Goal: Task Accomplishment & Management: Use online tool/utility

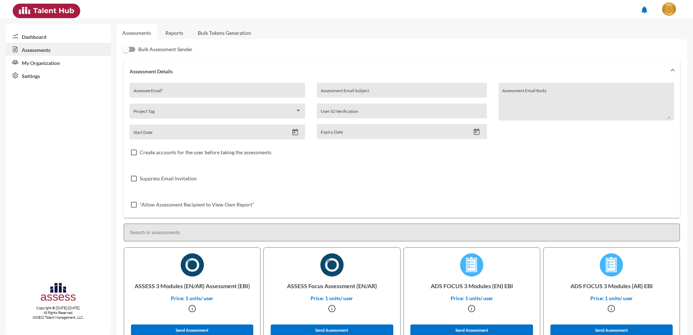
click at [189, 29] on link "Reports" at bounding box center [174, 33] width 29 height 18
click at [218, 32] on link "Bulk Tokens Generation" at bounding box center [224, 33] width 65 height 18
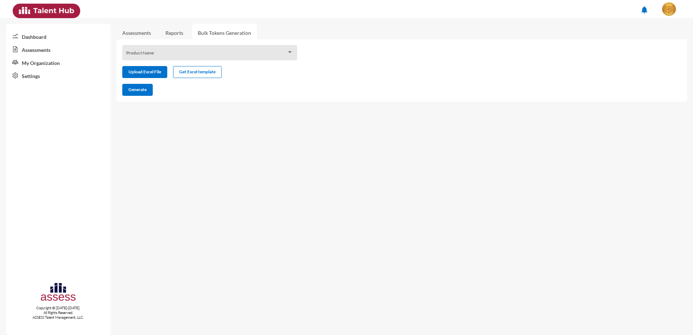
click at [187, 47] on div "Product Name" at bounding box center [209, 52] width 175 height 15
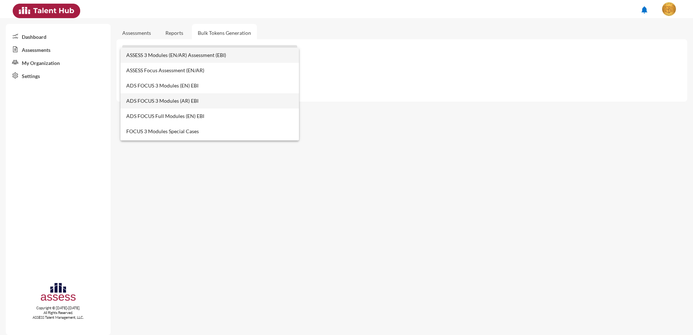
click at [141, 99] on span "ADS FOCUS 3 Modules (AR) EBI" at bounding box center [209, 100] width 167 height 15
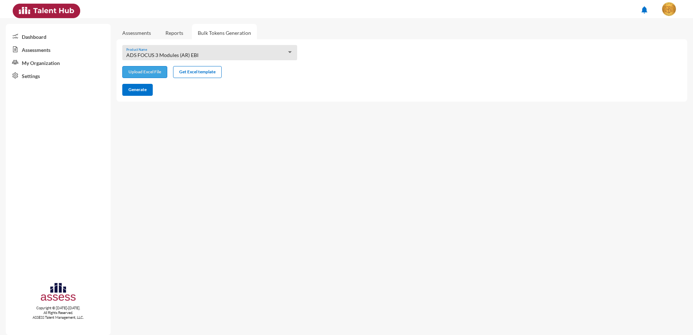
click at [153, 75] on input "file" at bounding box center [145, 73] width 44 height 8
type input "C:\fakepath\excel (1).xlsx"
click at [145, 90] on span "Generate" at bounding box center [137, 89] width 18 height 5
